Goal: Answer question/provide support: Share knowledge or assist other users

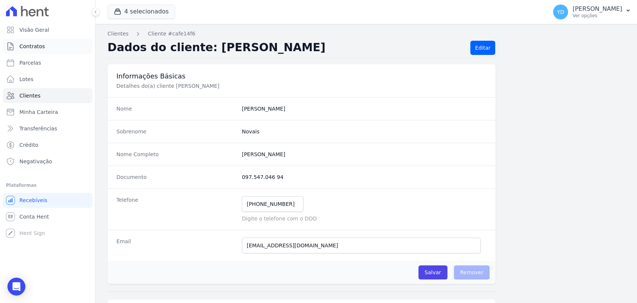
scroll to position [265, 0]
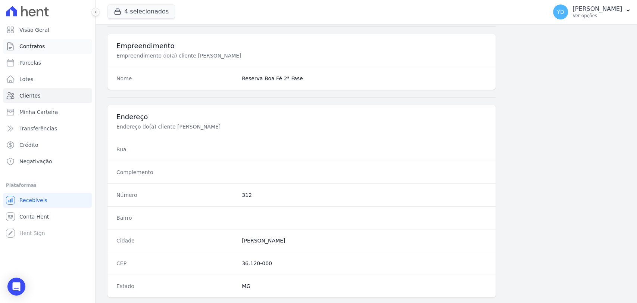
drag, startPoint x: 0, startPoint y: 0, endPoint x: 76, endPoint y: 50, distance: 91.3
click at [76, 50] on link "Contratos" at bounding box center [47, 46] width 89 height 15
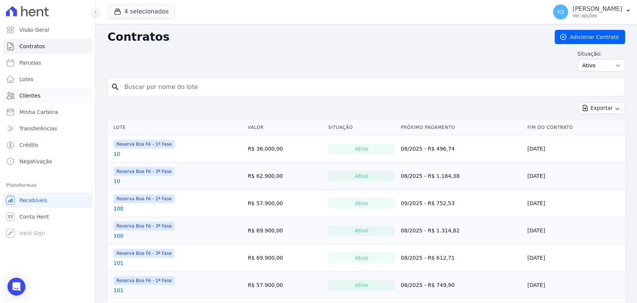
click at [47, 91] on link "Clientes" at bounding box center [47, 95] width 89 height 15
click at [180, 85] on input "search" at bounding box center [371, 87] width 502 height 15
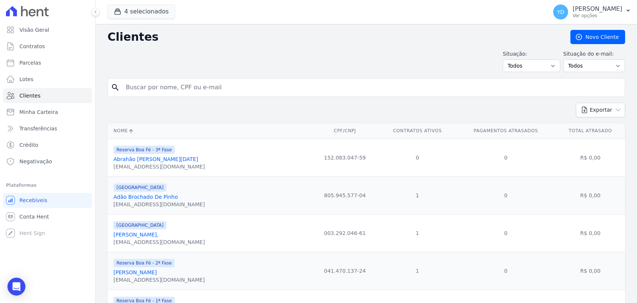
click at [182, 85] on input "search" at bounding box center [371, 87] width 501 height 15
type input "GUSTAVO"
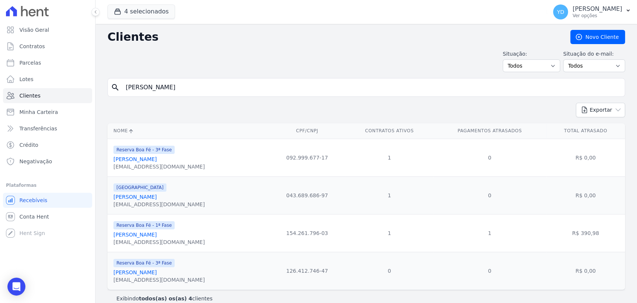
click at [157, 234] on link "Gustavo Rodrigues Laje" at bounding box center [134, 234] width 43 height 6
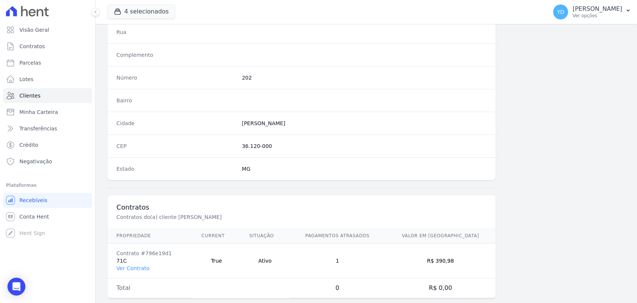
scroll to position [394, 0]
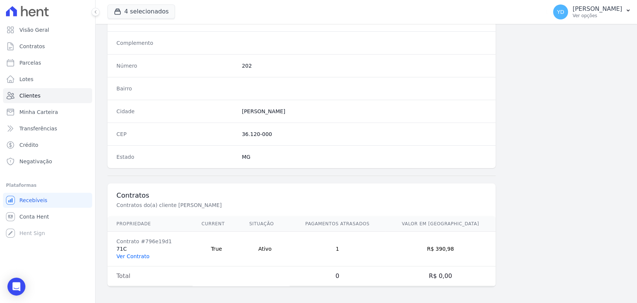
click at [139, 253] on link "Ver Contrato" at bounding box center [132, 256] width 33 height 6
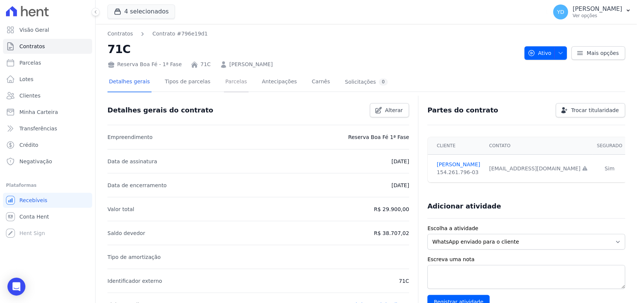
click at [228, 91] on link "Parcelas" at bounding box center [236, 82] width 25 height 20
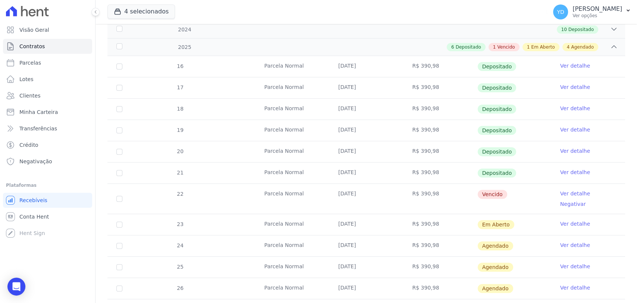
scroll to position [207, 0]
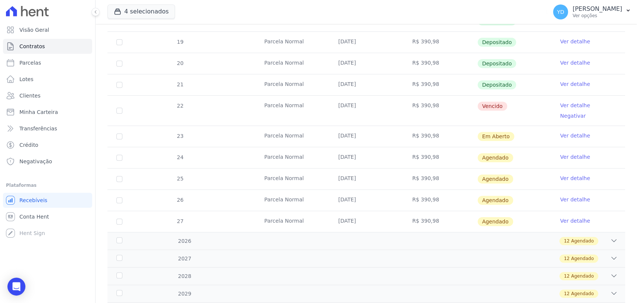
click at [572, 103] on link "Ver detalhe" at bounding box center [575, 105] width 30 height 7
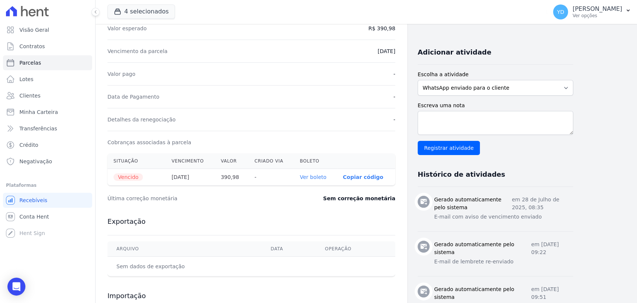
scroll to position [166, 0]
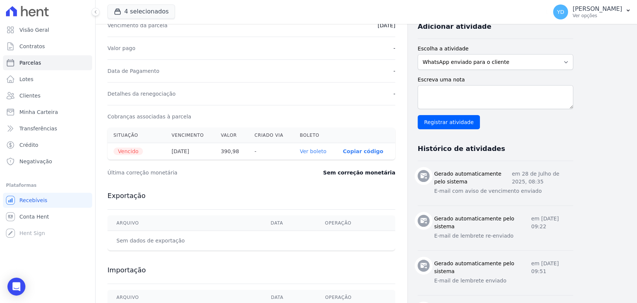
click at [323, 149] on link "Ver boleto" at bounding box center [313, 151] width 27 height 6
click at [56, 33] on link "Visão Geral" at bounding box center [47, 29] width 89 height 15
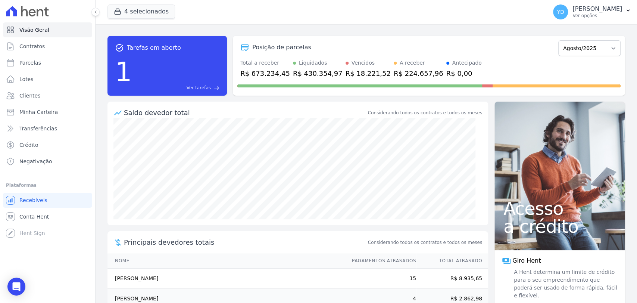
click at [198, 90] on span "Ver tarefas" at bounding box center [199, 87] width 24 height 7
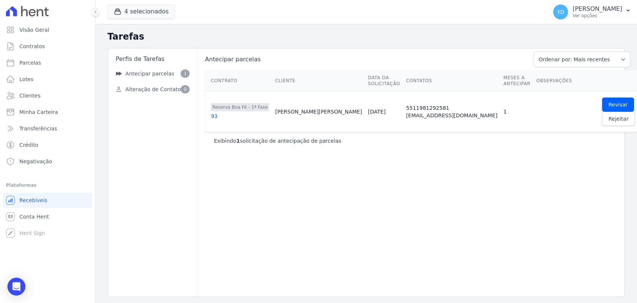
click at [221, 112] on div "93" at bounding box center [240, 115] width 58 height 7
click at [247, 134] on div "Antecipar parcelas Ordenar por: Mais recentes Ordenar por: Menos recentes Outra…" at bounding box center [421, 172] width 448 height 247
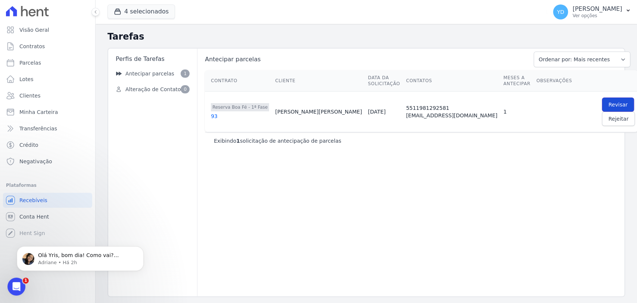
click at [608, 101] on span "Revisar" at bounding box center [617, 104] width 19 height 7
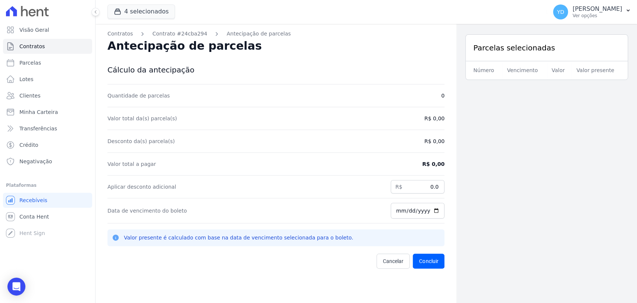
drag, startPoint x: 193, startPoint y: 236, endPoint x: 329, endPoint y: 241, distance: 136.3
click at [329, 241] on p "Valor presente é calculado com base na data de vencimento selecionada para o bo…" at bounding box center [282, 238] width 316 height 8
click at [347, 234] on p "Valor presente é calculado com base na data de vencimento selecionada para o bo…" at bounding box center [282, 238] width 316 height 8
click at [391, 262] on span "Cancelar" at bounding box center [393, 260] width 21 height 7
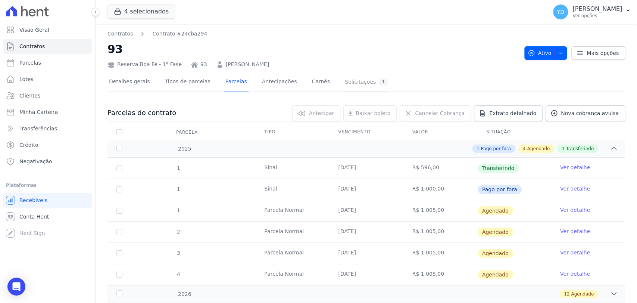
click at [346, 80] on div "Solicitações 1" at bounding box center [366, 81] width 43 height 7
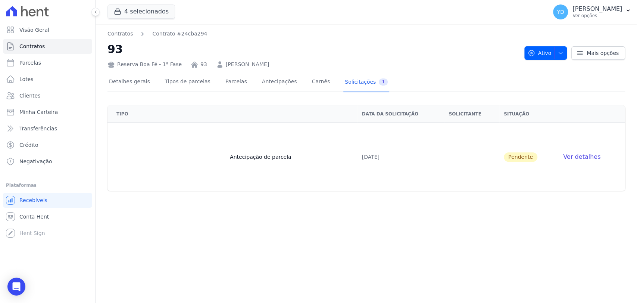
click at [570, 156] on span "Ver detalhes" at bounding box center [581, 156] width 37 height 7
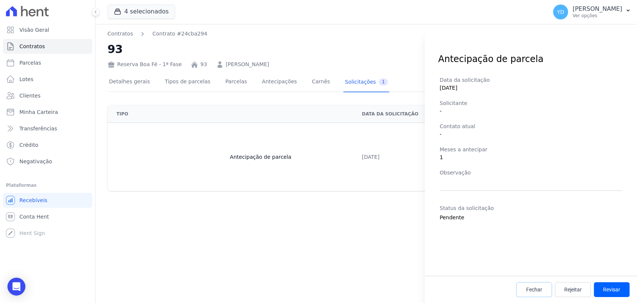
click at [537, 290] on span "Fechar" at bounding box center [534, 289] width 16 height 7
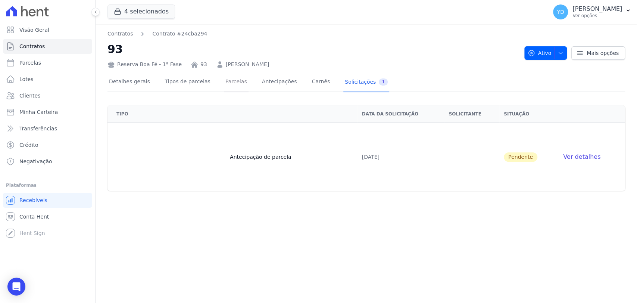
click at [235, 87] on link "Parcelas" at bounding box center [236, 82] width 25 height 20
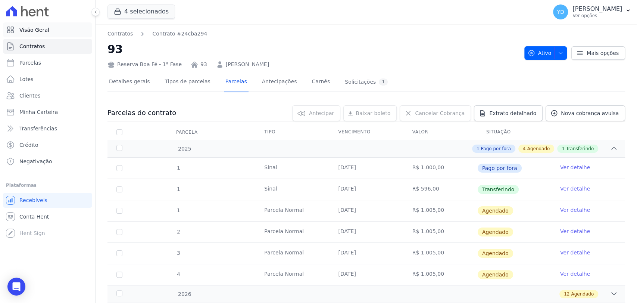
click at [38, 26] on span "Visão Geral" at bounding box center [34, 29] width 30 height 7
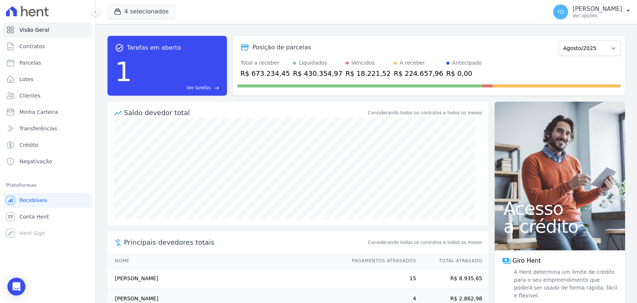
click at [213, 86] on link "Ver tarefas east" at bounding box center [177, 87] width 84 height 7
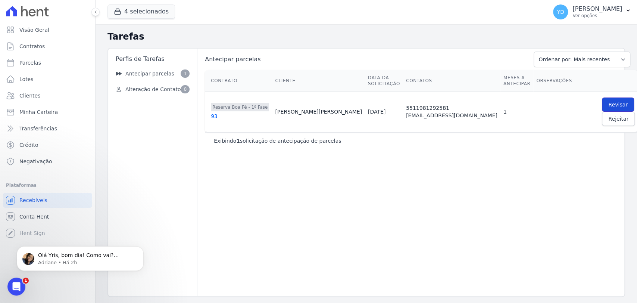
click at [608, 101] on span "Revisar" at bounding box center [617, 104] width 19 height 7
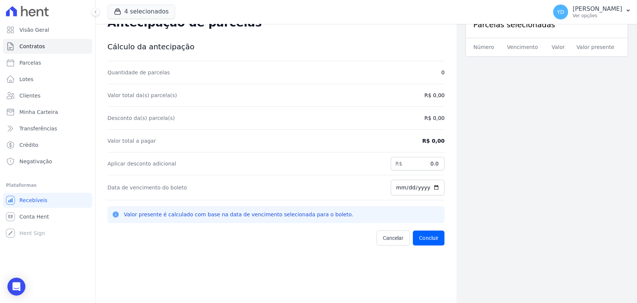
scroll to position [24, 0]
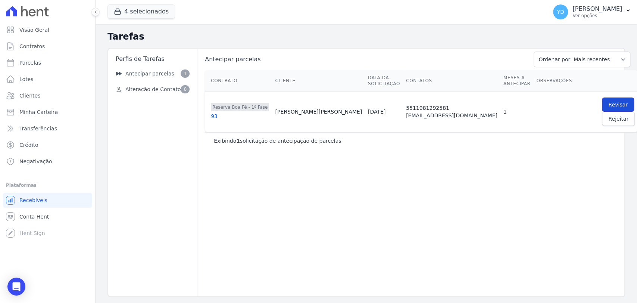
click at [608, 102] on span "Revisar" at bounding box center [617, 104] width 19 height 7
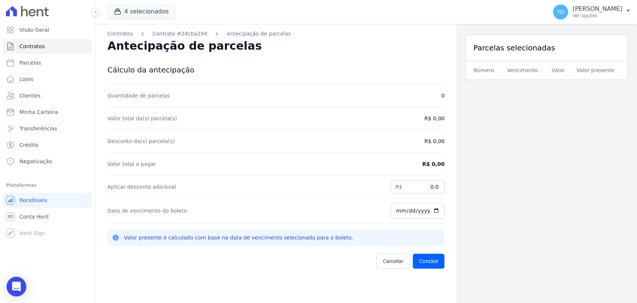
click at [14, 281] on icon "Open Intercom Messenger" at bounding box center [17, 286] width 10 height 10
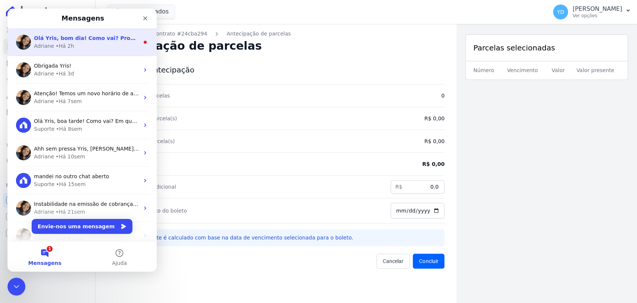
click at [125, 48] on div "Adriane • Há 2h" at bounding box center [86, 46] width 105 height 8
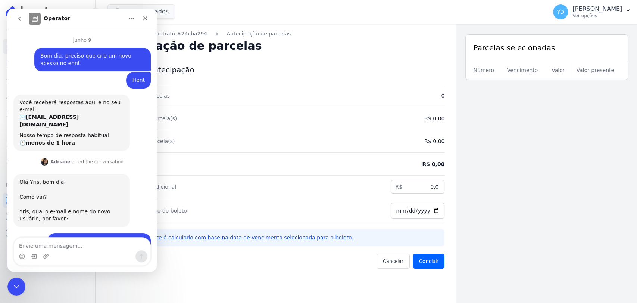
scroll to position [19, 0]
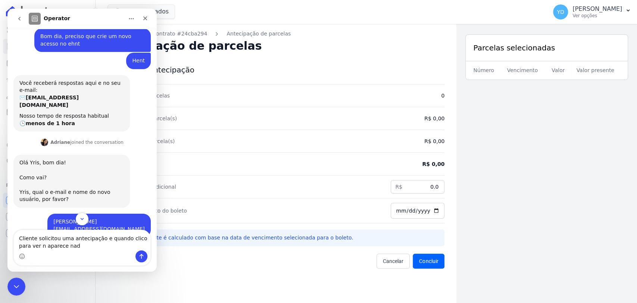
type textarea "Cliente solicitou uma antecipação e quando clico para ver n aparece nada"
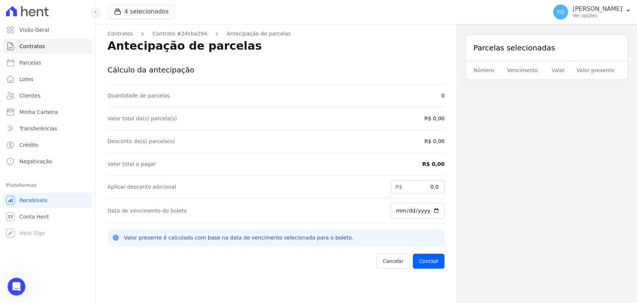
scroll to position [5896, 0]
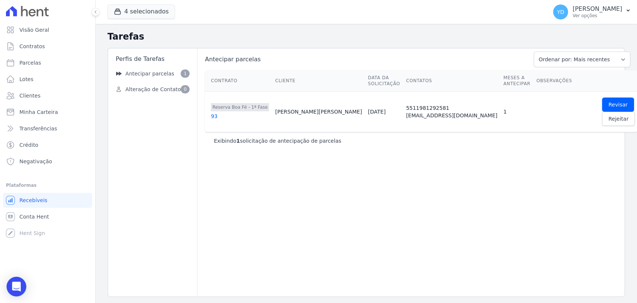
click at [15, 286] on icon "Open Intercom Messenger" at bounding box center [16, 286] width 9 height 10
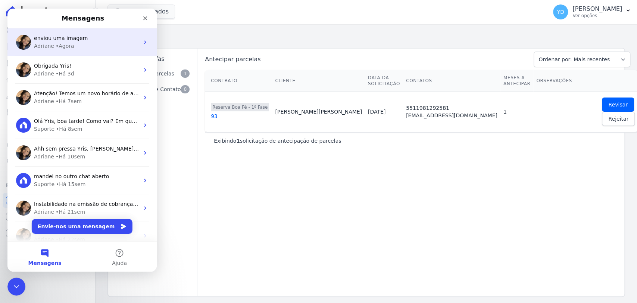
click at [99, 51] on div "enviou uma imagem Adriane • Agora" at bounding box center [81, 42] width 149 height 28
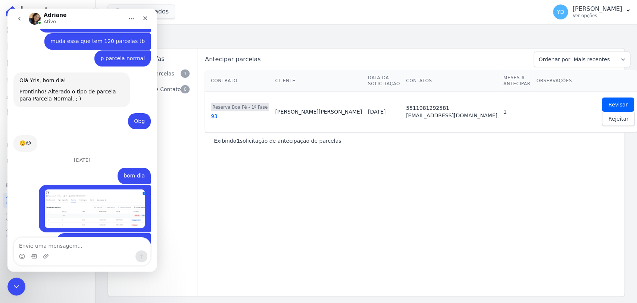
scroll to position [6118, 0]
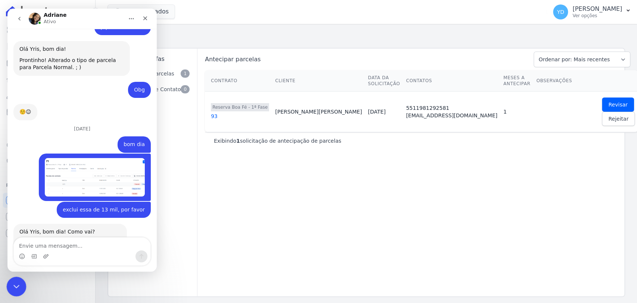
drag, startPoint x: 18, startPoint y: 278, endPoint x: 33, endPoint y: 557, distance: 278.9
click at [18, 276] on div "Fechar mensagem da Intercom" at bounding box center [15, 285] width 18 height 18
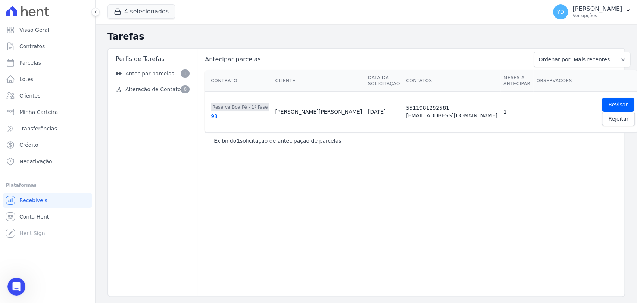
scroll to position [6238, 0]
click at [78, 31] on link "Visão Geral" at bounding box center [47, 29] width 89 height 15
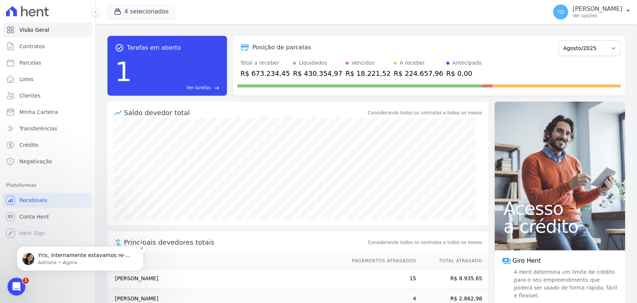
click at [103, 263] on p "Adriane • Agora" at bounding box center [86, 262] width 96 height 7
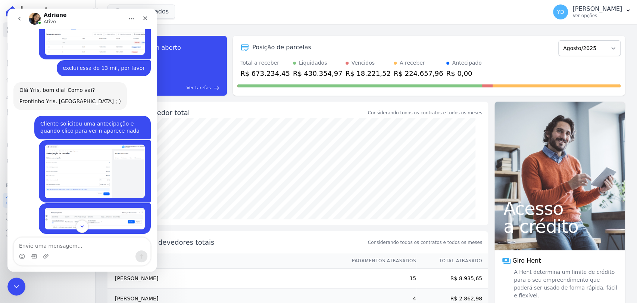
scroll to position [5990, 0]
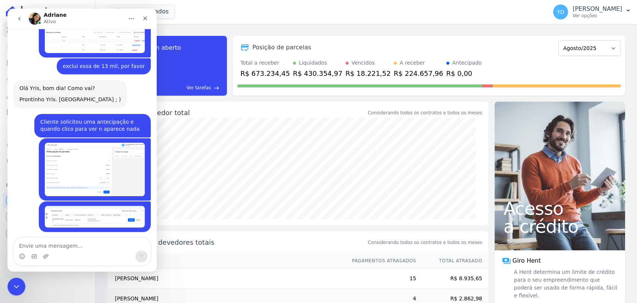
click at [69, 250] on textarea "Envie uma mensagem..." at bounding box center [82, 243] width 137 height 13
type textarea "ok"
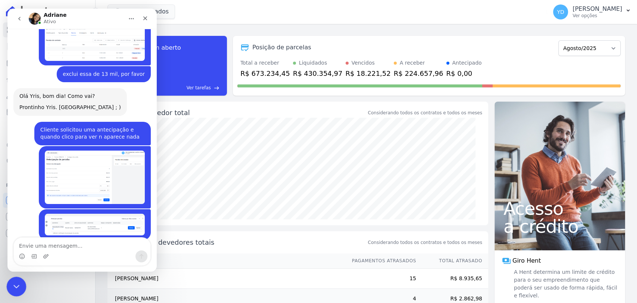
scroll to position [6017, 0]
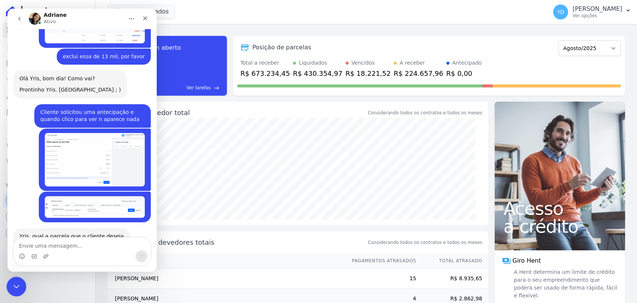
drag, startPoint x: 13, startPoint y: 286, endPoint x: 118, endPoint y: 291, distance: 105.0
click at [12, 286] on icon "Fechar mensagem da Intercom" at bounding box center [15, 285] width 9 height 9
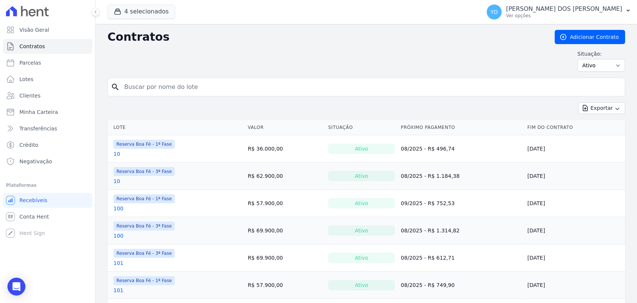
click at [244, 90] on input "search" at bounding box center [371, 87] width 502 height 15
type input "93"
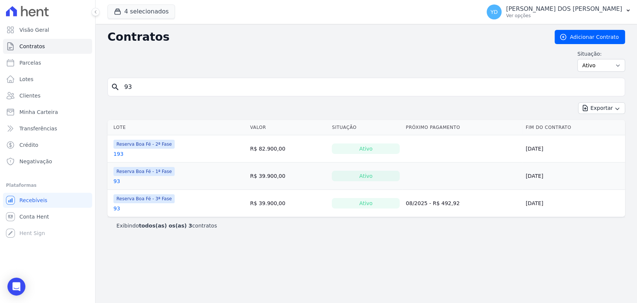
click at [113, 183] on link "93" at bounding box center [116, 180] width 7 height 7
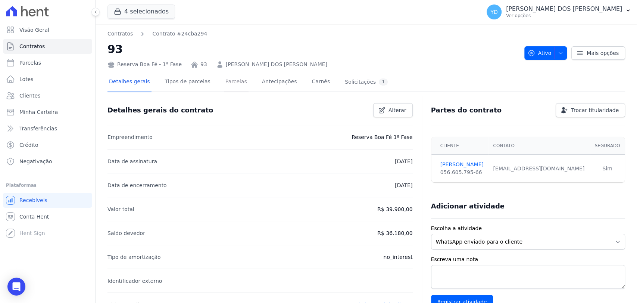
click at [227, 86] on link "Parcelas" at bounding box center [236, 82] width 25 height 20
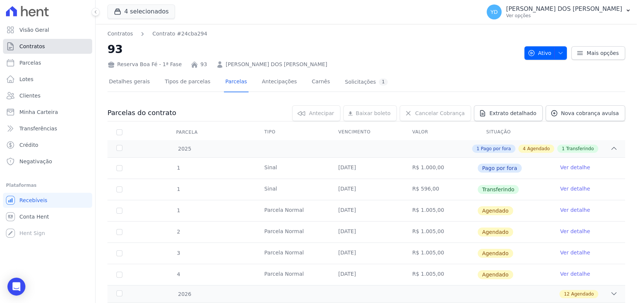
click at [72, 42] on link "Contratos" at bounding box center [47, 46] width 89 height 15
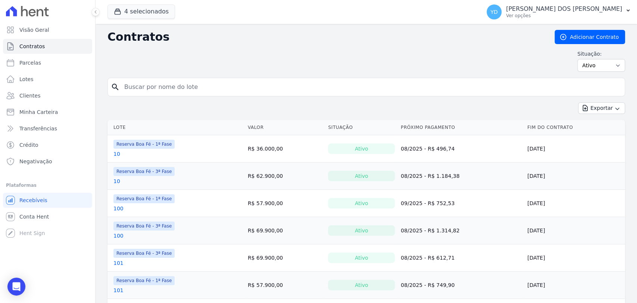
click at [180, 81] on input "search" at bounding box center [371, 87] width 502 height 15
type input "93"
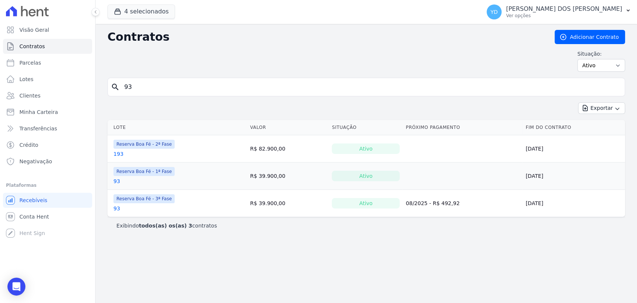
click at [119, 206] on link "93" at bounding box center [116, 208] width 7 height 7
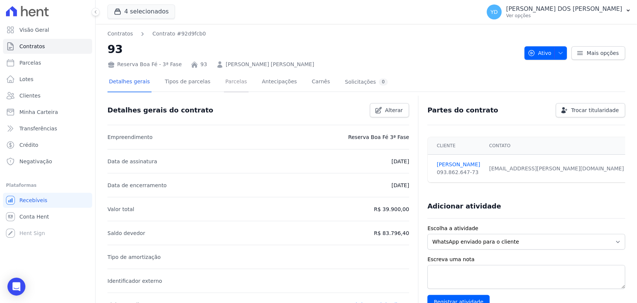
click at [236, 85] on link "Parcelas" at bounding box center [236, 82] width 25 height 20
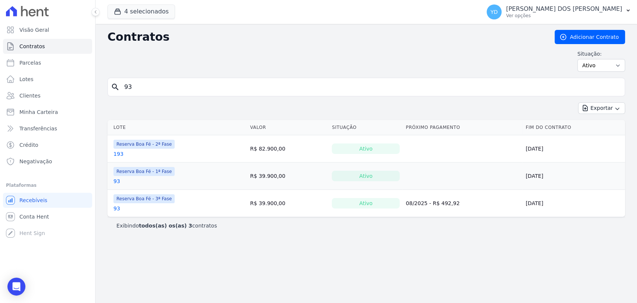
click at [117, 180] on link "93" at bounding box center [116, 180] width 7 height 7
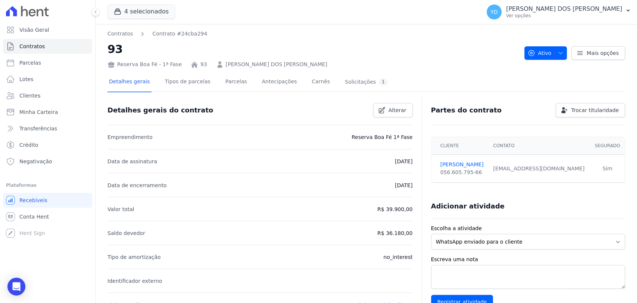
click at [238, 78] on div "Detalhes gerais Tipos de parcelas [GEOGRAPHIC_DATA] Antecipações [PERSON_NAME] …" at bounding box center [248, 82] width 282 height 20
click at [232, 83] on link "Parcelas" at bounding box center [236, 82] width 25 height 20
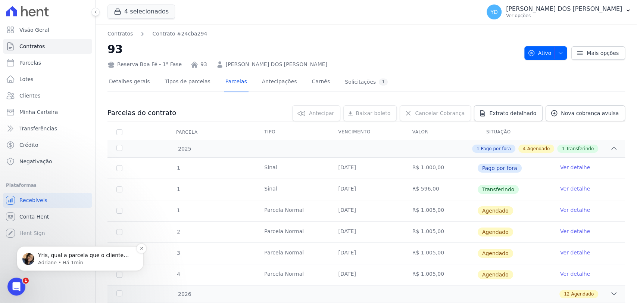
click at [93, 265] on p "Adriane • Há 1min" at bounding box center [86, 262] width 96 height 7
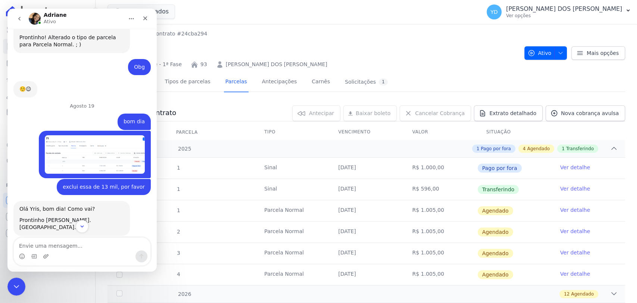
scroll to position [6041, 0]
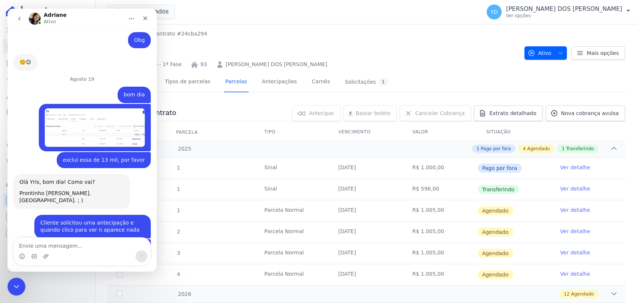
click at [68, 244] on textarea "Envie uma mensagem..." at bounding box center [82, 243] width 137 height 13
type textarea "n sei kkkk n aparee"
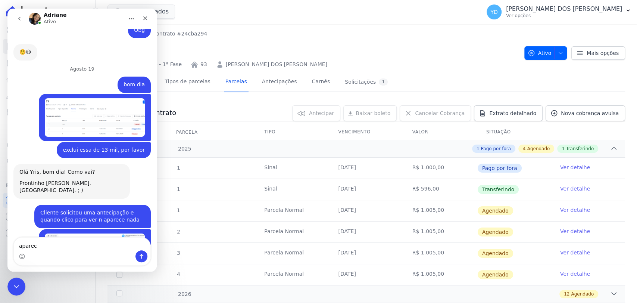
type textarea "aparece"
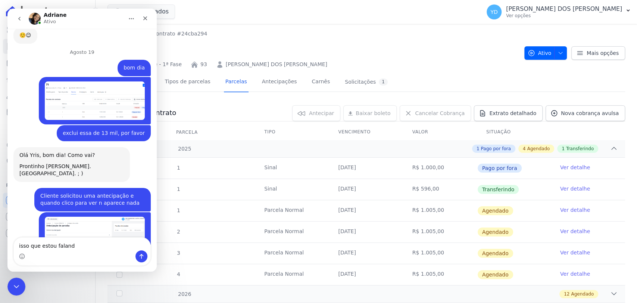
type textarea "isso que estou falando"
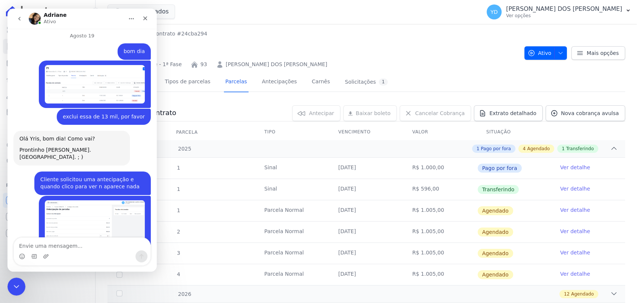
scroll to position [6085, 0]
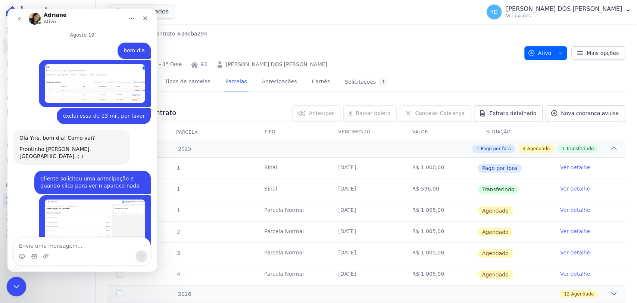
click at [12, 277] on div "Fechar mensagem da Intercom" at bounding box center [15, 285] width 18 height 18
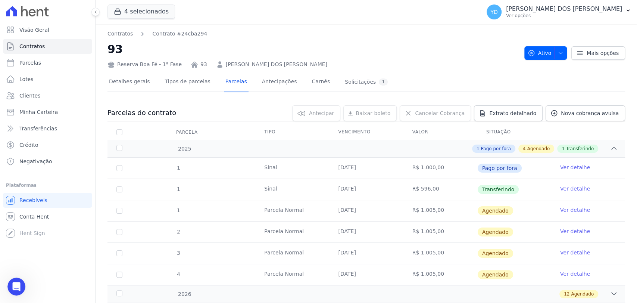
scroll to position [6139, 0]
